Goal: Task Accomplishment & Management: Use online tool/utility

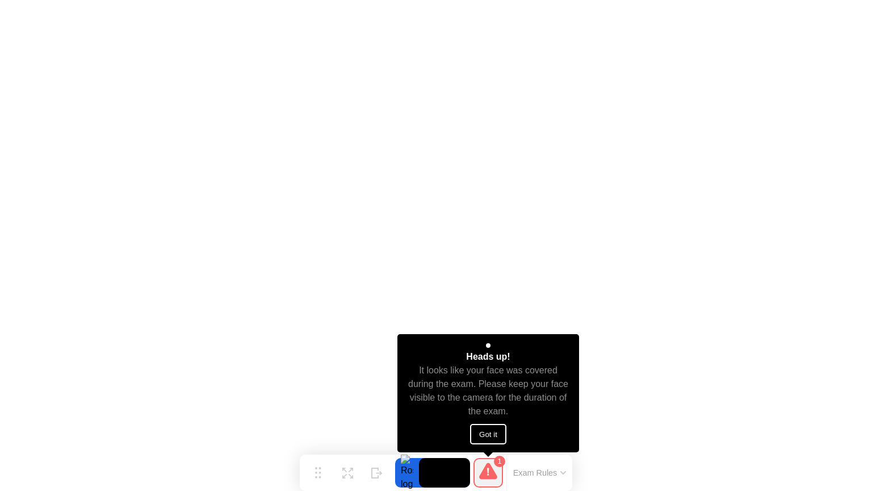
click at [488, 432] on button "Got it" at bounding box center [488, 434] width 36 height 20
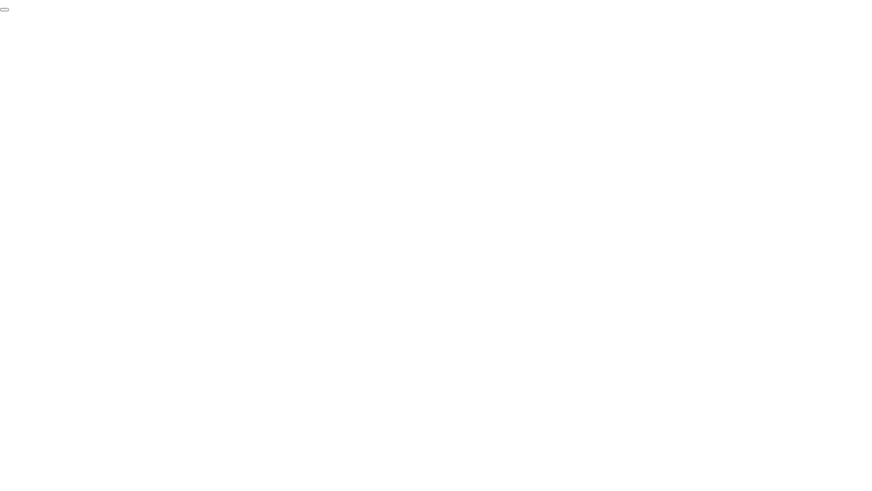
click div "End Proctoring Session"
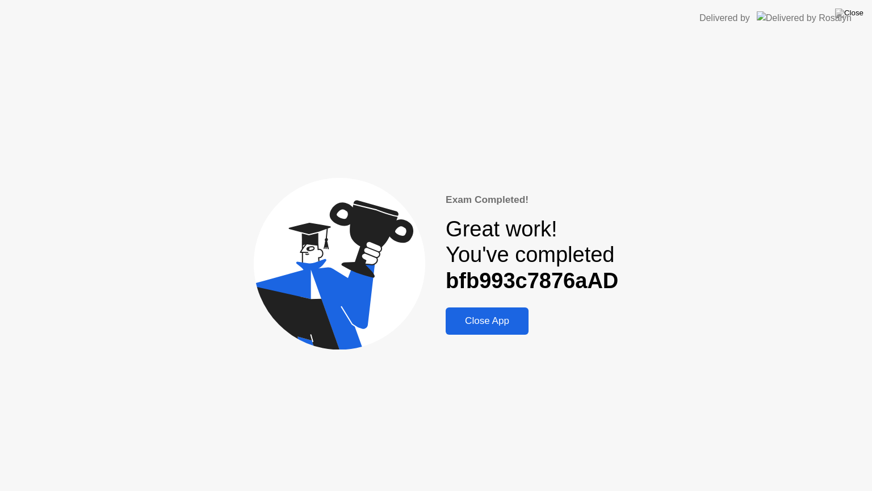
click at [487, 325] on div "Close App" at bounding box center [487, 320] width 76 height 11
